Goal: Transaction & Acquisition: Purchase product/service

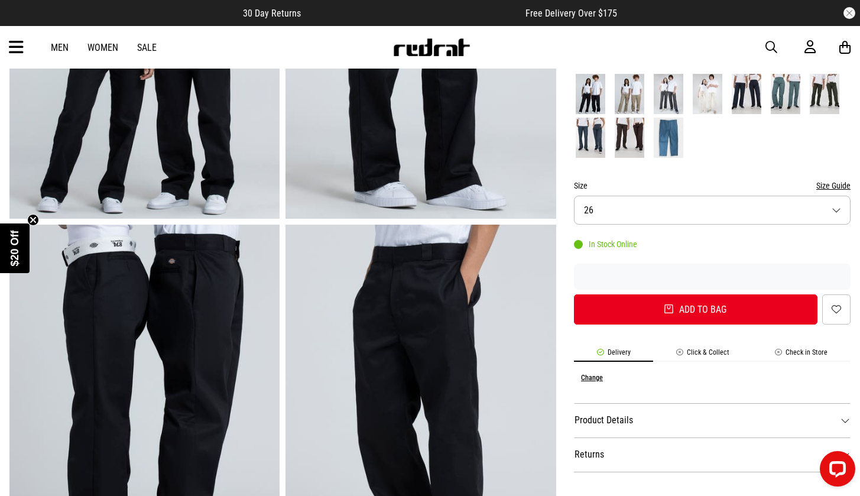
scroll to position [264, 0]
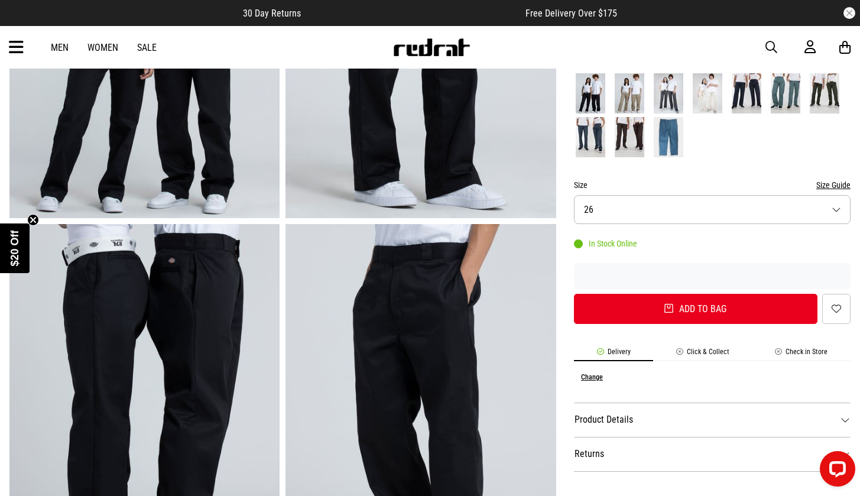
click at [774, 199] on button "Size 26" at bounding box center [712, 209] width 276 height 29
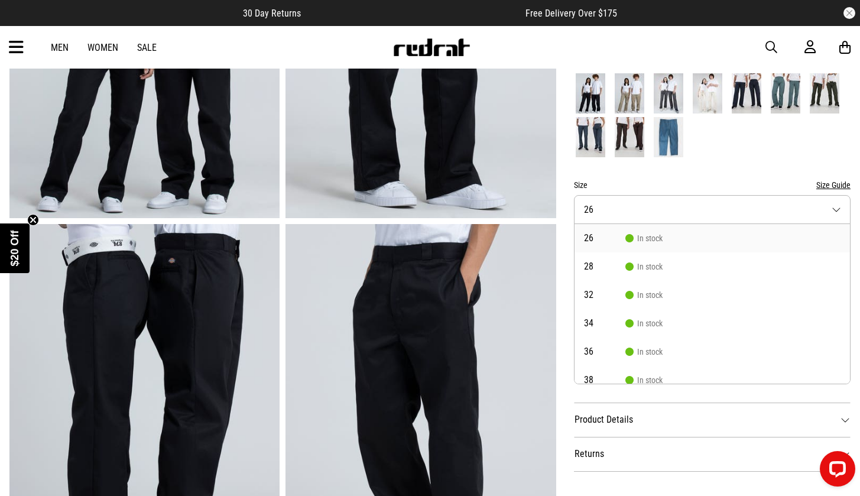
click at [844, 178] on button "Size Guide" at bounding box center [833, 185] width 34 height 14
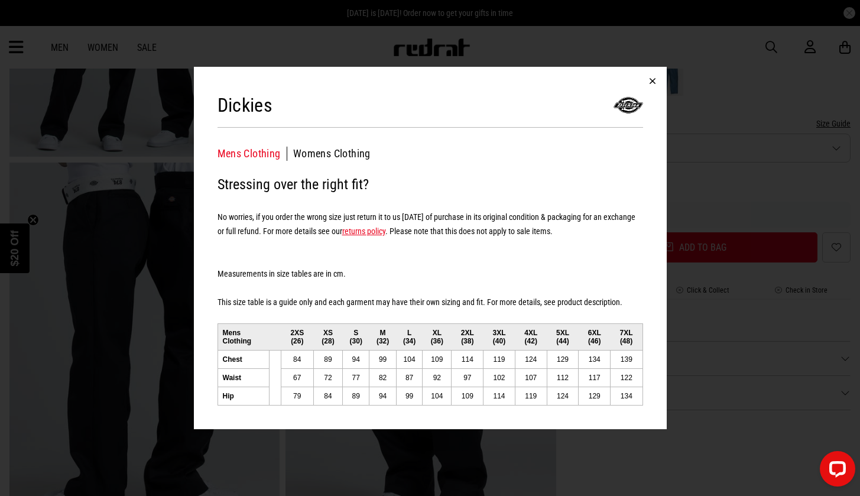
scroll to position [355, 0]
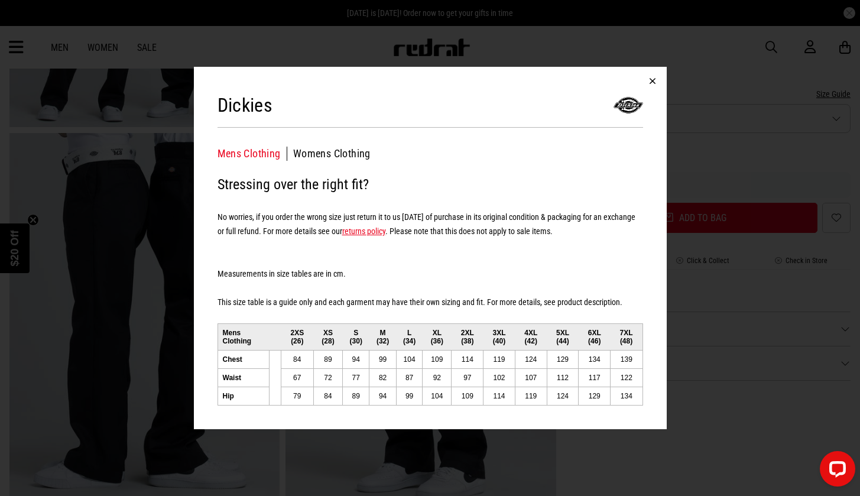
click at [653, 84] on button "button" at bounding box center [652, 81] width 28 height 28
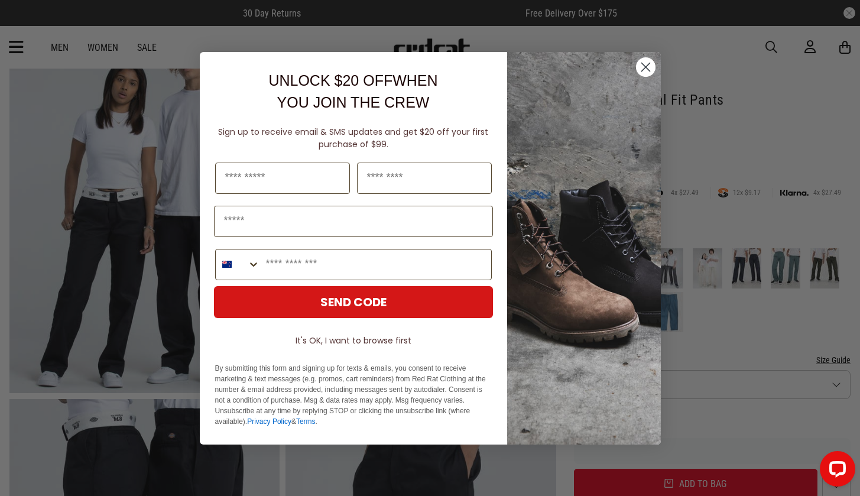
scroll to position [85, 0]
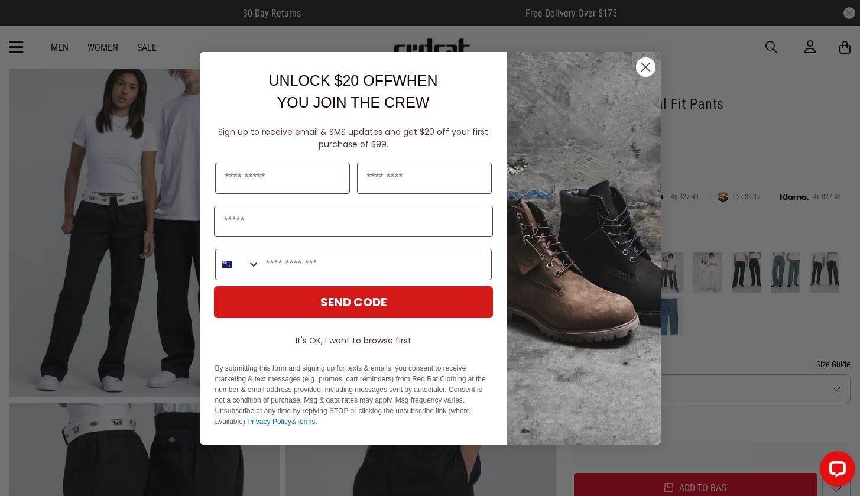
click at [647, 61] on circle "Close dialog" at bounding box center [644, 66] width 19 height 19
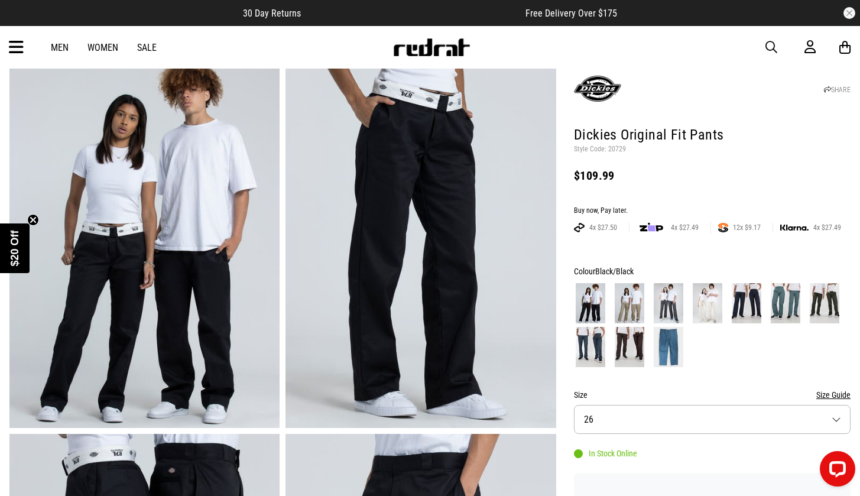
scroll to position [52, 0]
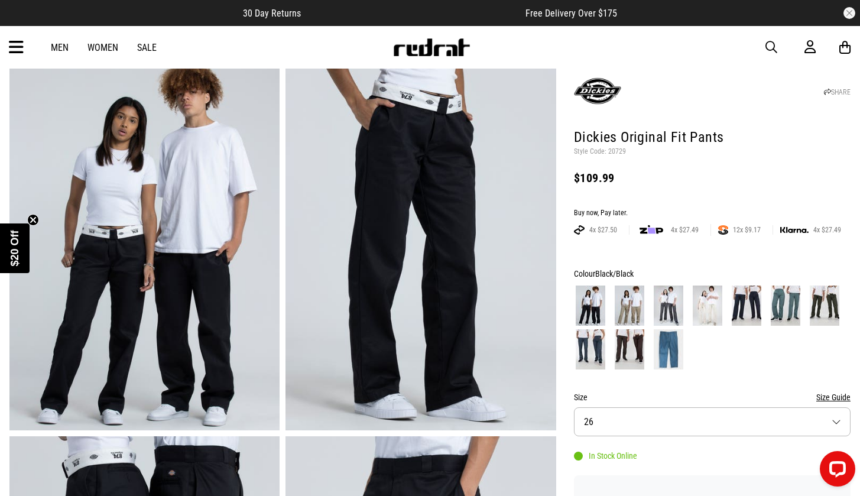
click at [704, 302] on img at bounding box center [707, 305] width 30 height 40
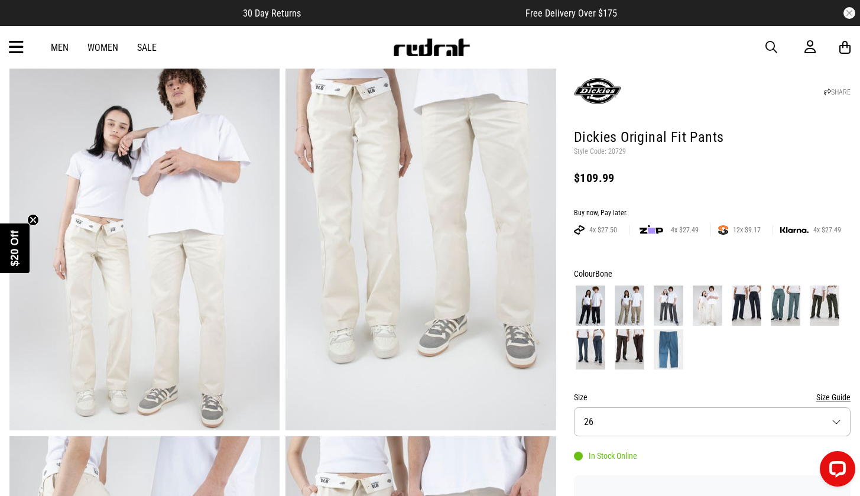
click at [587, 285] on img at bounding box center [590, 305] width 30 height 40
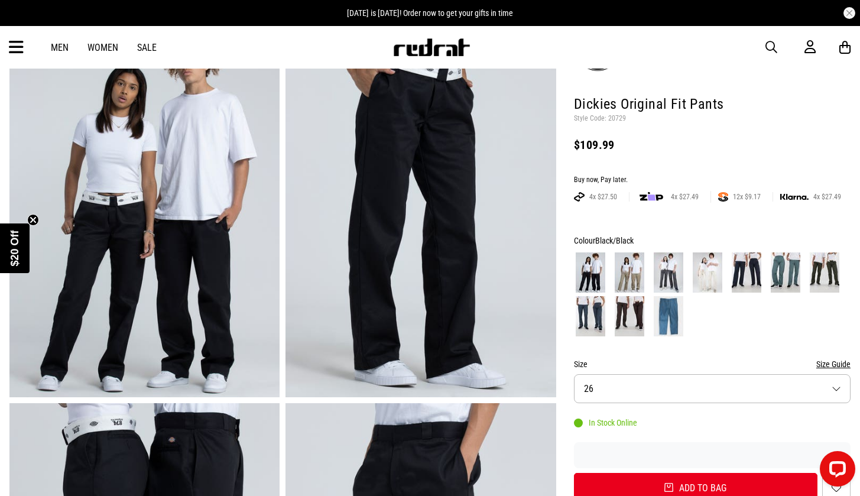
scroll to position [87, 0]
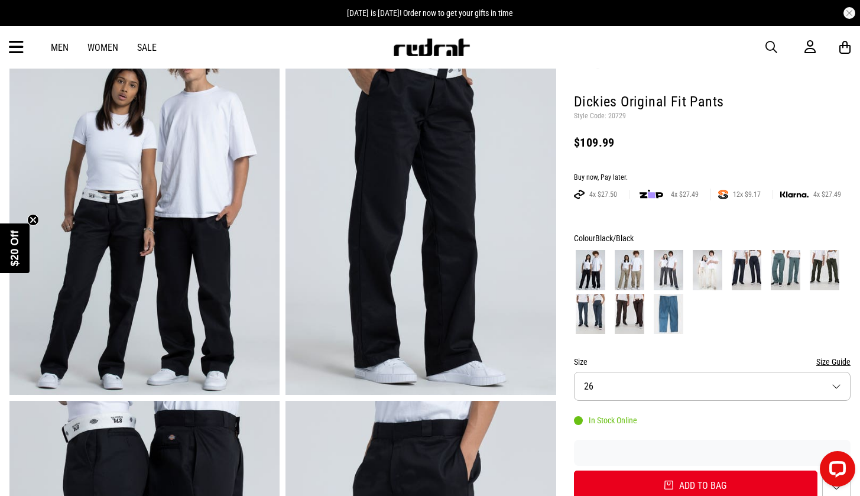
click at [713, 256] on img at bounding box center [707, 270] width 30 height 40
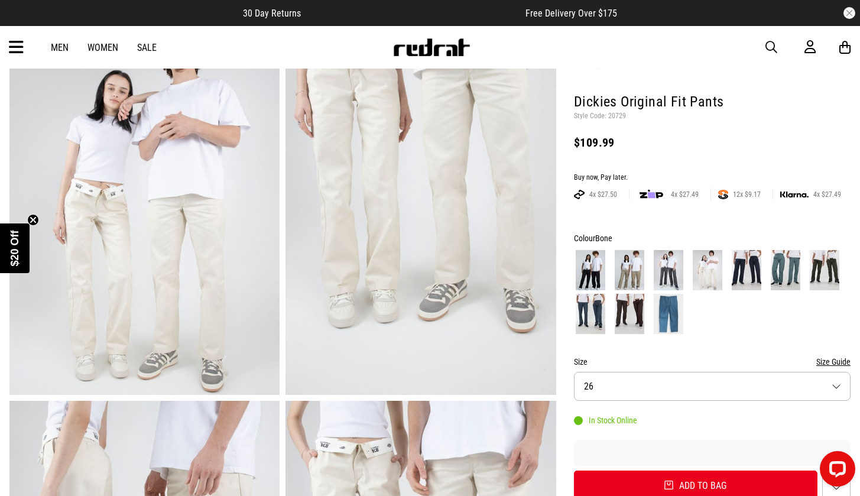
click at [588, 253] on img at bounding box center [590, 270] width 30 height 40
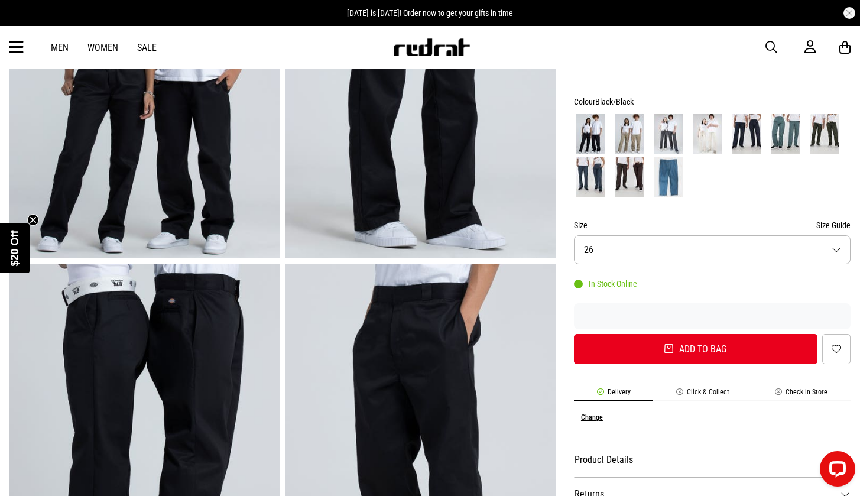
scroll to position [214, 0]
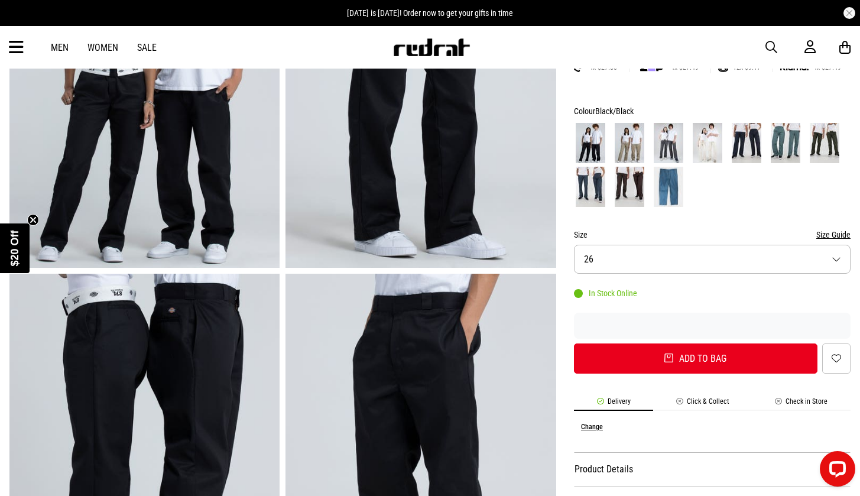
click at [699, 123] on img at bounding box center [707, 143] width 30 height 40
